Goal: Task Accomplishment & Management: Use online tool/utility

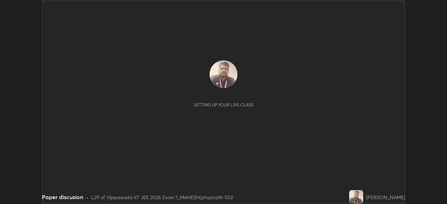
scroll to position [204, 446]
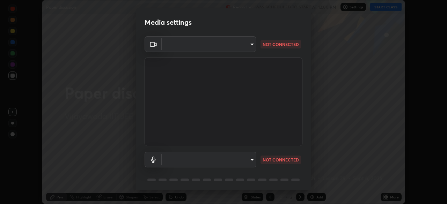
type input "d156d3b777f3542f4a4346722aad6bb7937ae4405c675dc9ff857dfa090fde0c"
type input "default"
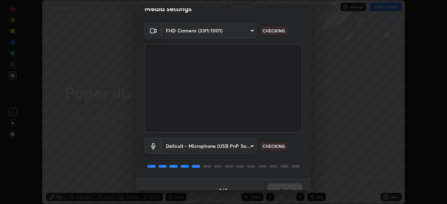
scroll to position [25, 0]
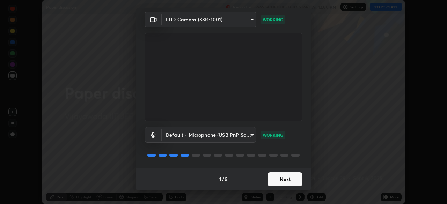
click at [293, 175] on button "Next" at bounding box center [284, 179] width 35 height 14
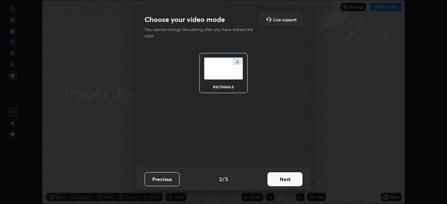
scroll to position [0, 0]
click at [290, 178] on button "Next" at bounding box center [284, 179] width 35 height 14
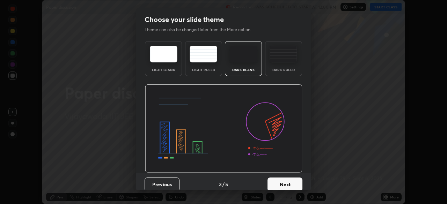
click at [289, 179] on button "Next" at bounding box center [284, 185] width 35 height 14
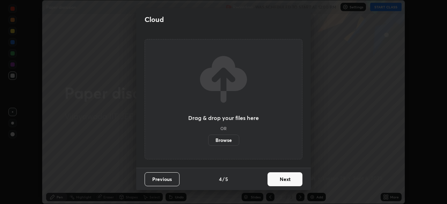
click at [289, 175] on button "Next" at bounding box center [284, 179] width 35 height 14
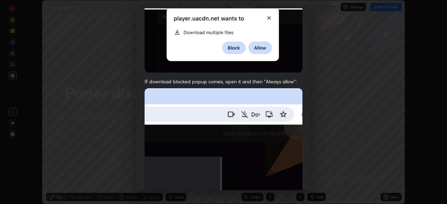
scroll to position [167, 0]
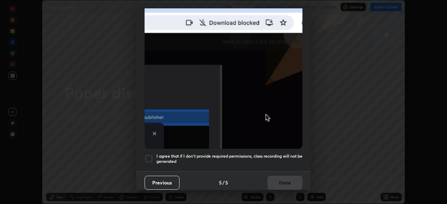
click at [148, 156] on div at bounding box center [149, 159] width 8 height 8
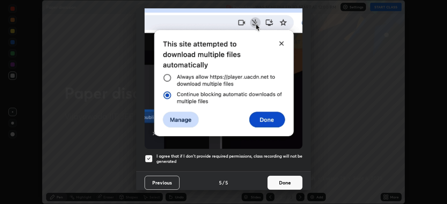
click at [282, 179] on button "Done" at bounding box center [284, 183] width 35 height 14
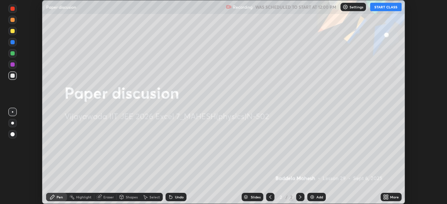
click at [390, 4] on button "START CLASS" at bounding box center [385, 7] width 31 height 8
